Goal: Information Seeking & Learning: Find specific fact

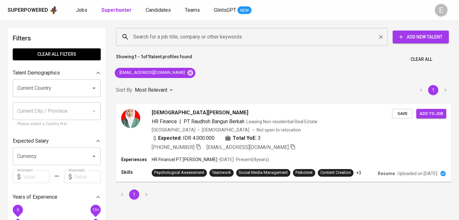
click at [191, 39] on input "Search for a job title, company or other keywords" at bounding box center [254, 37] width 244 height 12
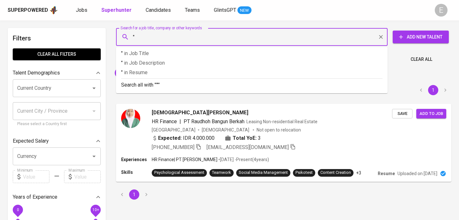
paste input "[PERSON_NAME]"
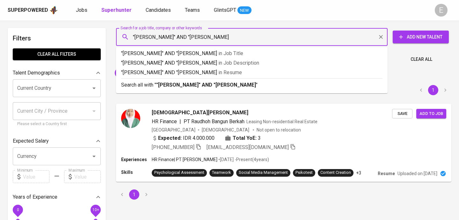
type input ""[PERSON_NAME]" AND "Guna Elektro""
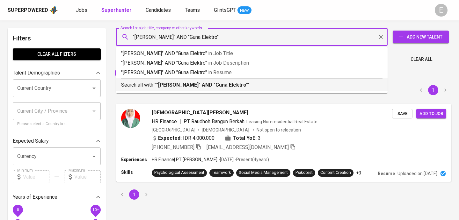
click at [198, 88] on p "Search all with " "[PERSON_NAME]" AND "Guna Elektro" "" at bounding box center [252, 85] width 262 height 8
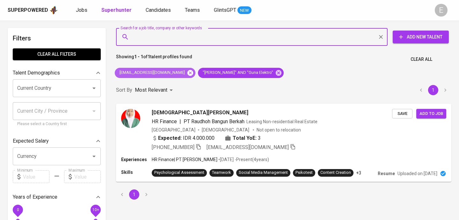
click at [188, 74] on icon at bounding box center [191, 73] width 6 height 6
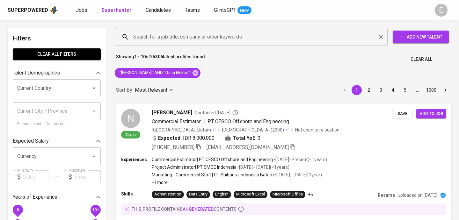
click at [181, 41] on input "Search for a job title, company or other keywords" at bounding box center [254, 37] width 244 height 12
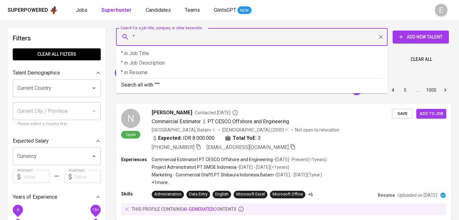
paste input "Faniardhiny Budidharma"
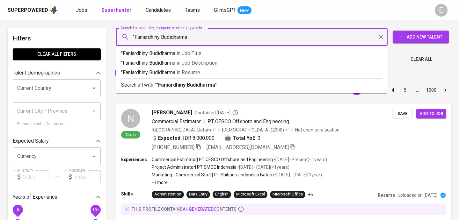
type input ""Faniardhiny Budidharma""
click at [172, 87] on b ""Faniardhiny Budidharma"" at bounding box center [186, 85] width 61 height 6
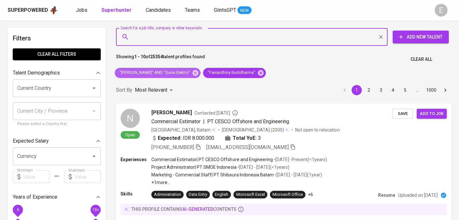
click at [193, 75] on icon at bounding box center [196, 73] width 6 height 6
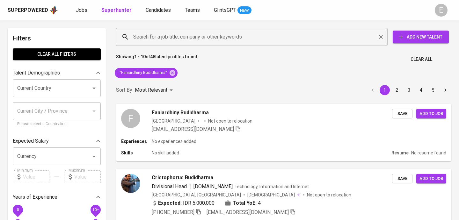
click at [196, 43] on div "Search for a job title, company or other keywords" at bounding box center [252, 37] width 272 height 18
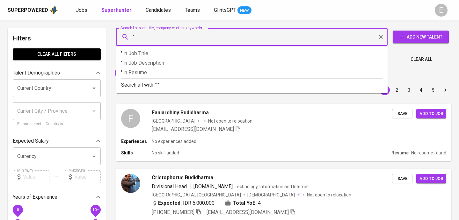
paste input "Faniardhiny Budidharma"
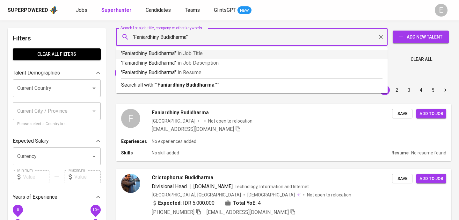
click at [135, 37] on input "'Faniardhiny Budidharma'"" at bounding box center [254, 37] width 244 height 12
click at [197, 37] on input ""Faniardhiny Budidharma'"" at bounding box center [254, 37] width 244 height 12
type input ""Faniardhiny Budidharma""
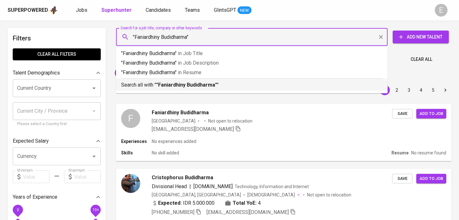
click at [186, 83] on b ""Faniardhiny Budidharma"" at bounding box center [186, 85] width 61 height 6
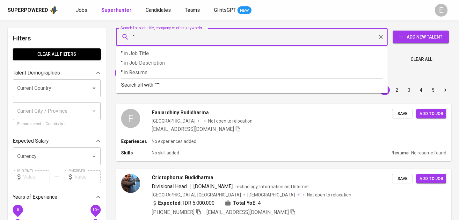
paste input "[PERSON_NAME]"
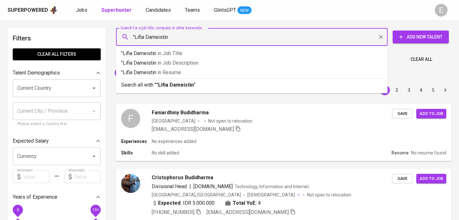
type input ""Lifia Dameistin""
click at [155, 84] on p "Search all with " "Lifia Dameistin" "" at bounding box center [252, 85] width 262 height 8
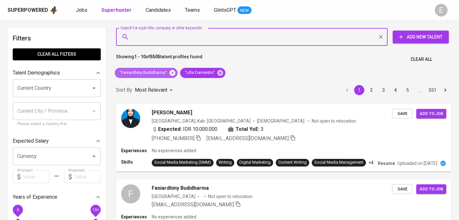
click at [172, 72] on icon at bounding box center [172, 73] width 7 height 7
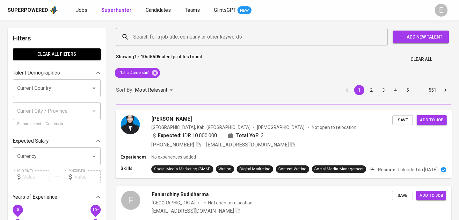
click at [198, 143] on div "Lifia Dameistin Indonesia, Kab. Karawang [DEMOGRAPHIC_DATA] Not open to relocat…" at bounding box center [283, 132] width 336 height 44
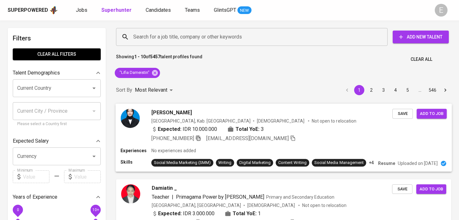
click at [200, 136] on icon "button" at bounding box center [199, 138] width 6 height 6
